Goal: Task Accomplishment & Management: Manage account settings

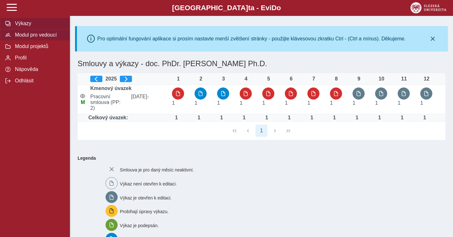
click at [42, 35] on span "Modul pro vedoucí" at bounding box center [39, 35] width 52 height 6
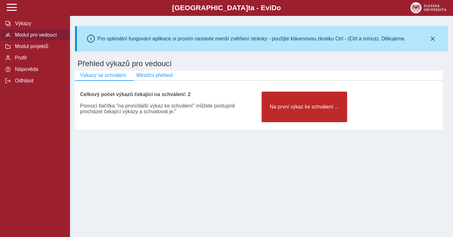
click at [277, 112] on button "Na první výkaz ke schválení ..." at bounding box center [305, 107] width 86 height 31
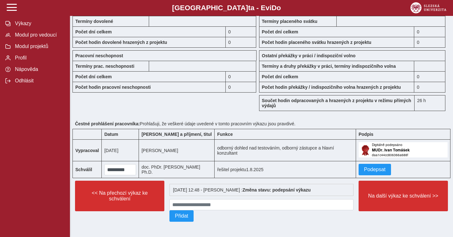
scroll to position [608, 0]
click at [375, 168] on span "Podepsat" at bounding box center [375, 170] width 22 height 6
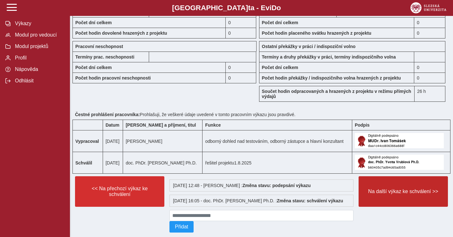
click at [393, 194] on span "Na další výkaz ke schválení >>" at bounding box center [403, 192] width 79 height 6
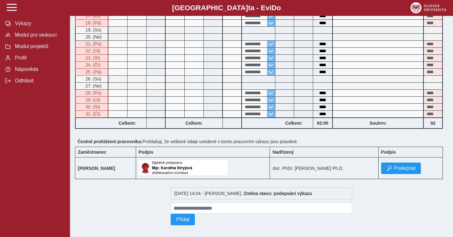
scroll to position [322, 0]
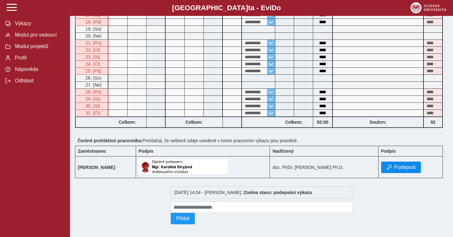
click at [392, 170] on span "button" at bounding box center [389, 167] width 5 height 5
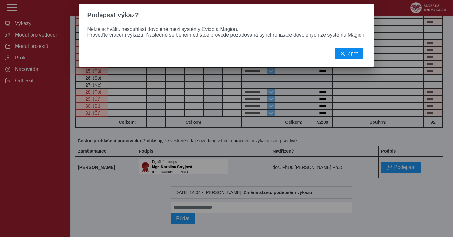
click at [354, 54] on span "Zpět" at bounding box center [353, 54] width 10 height 6
